Goal: Register for event/course

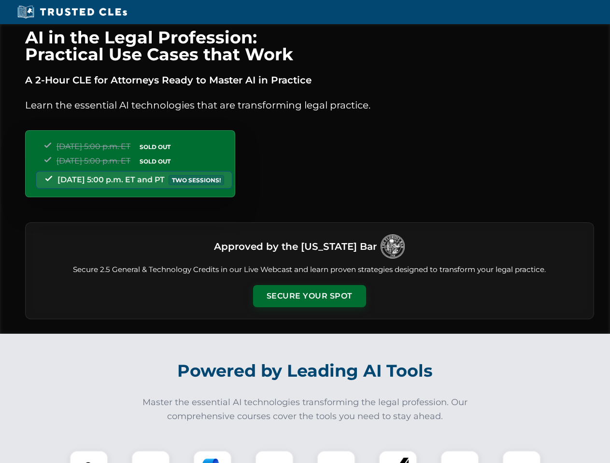
click at [309, 296] on button "Secure Your Spot" at bounding box center [309, 296] width 113 height 22
click at [89, 457] on img at bounding box center [89, 470] width 28 height 28
